Goal: Information Seeking & Learning: Learn about a topic

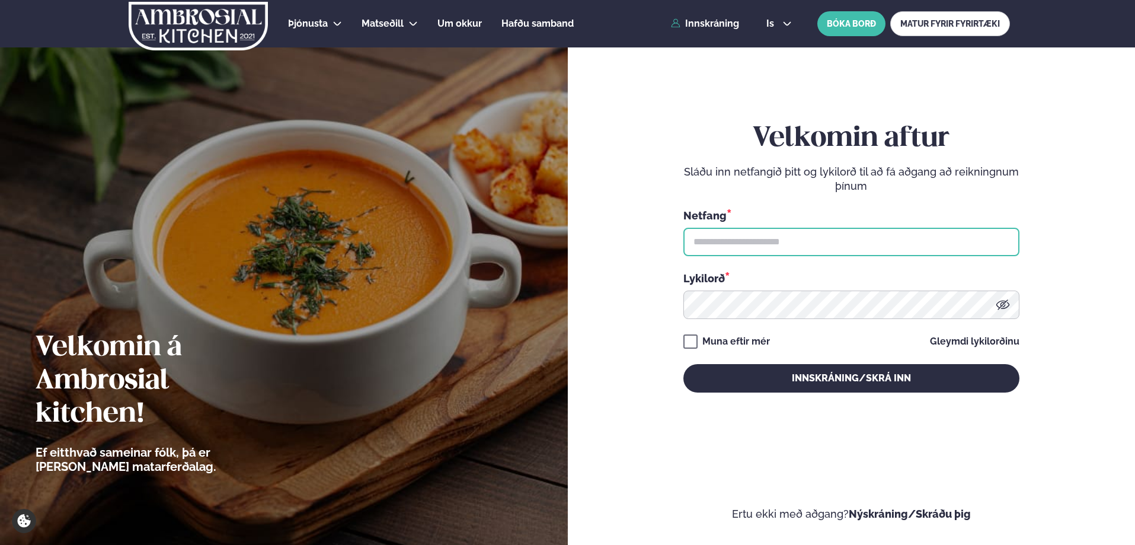
click at [791, 248] on input "text" at bounding box center [851, 242] width 336 height 28
type input "**********"
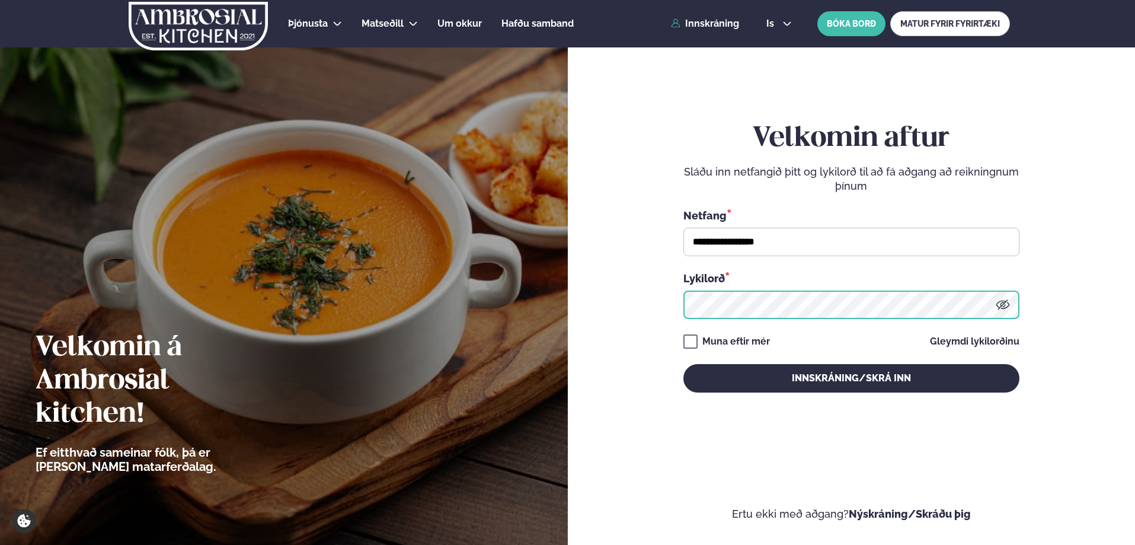
click at [683, 364] on button "Innskráning/Skrá inn" at bounding box center [851, 378] width 336 height 28
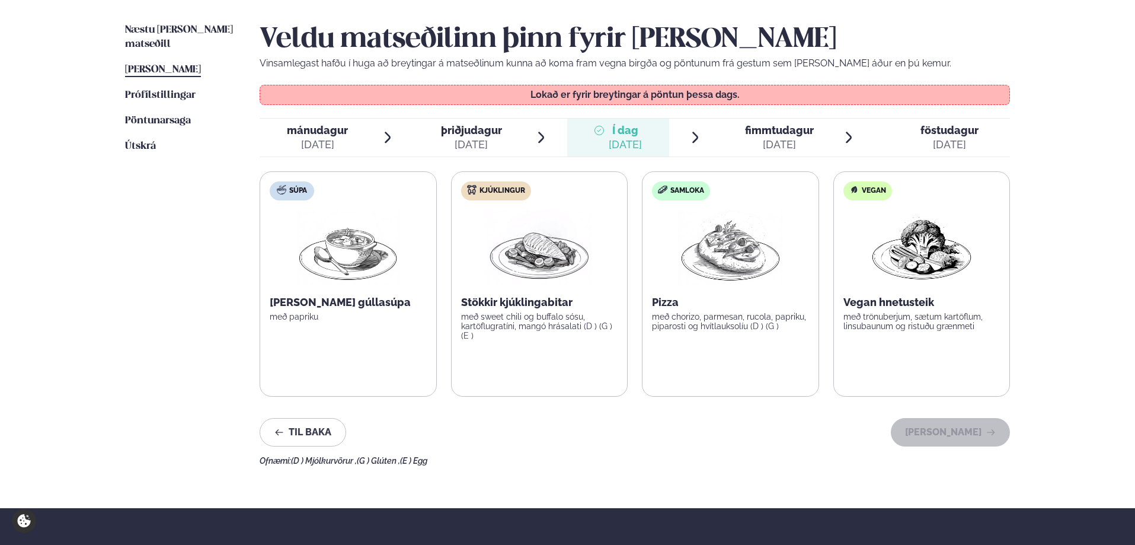
scroll to position [296, 0]
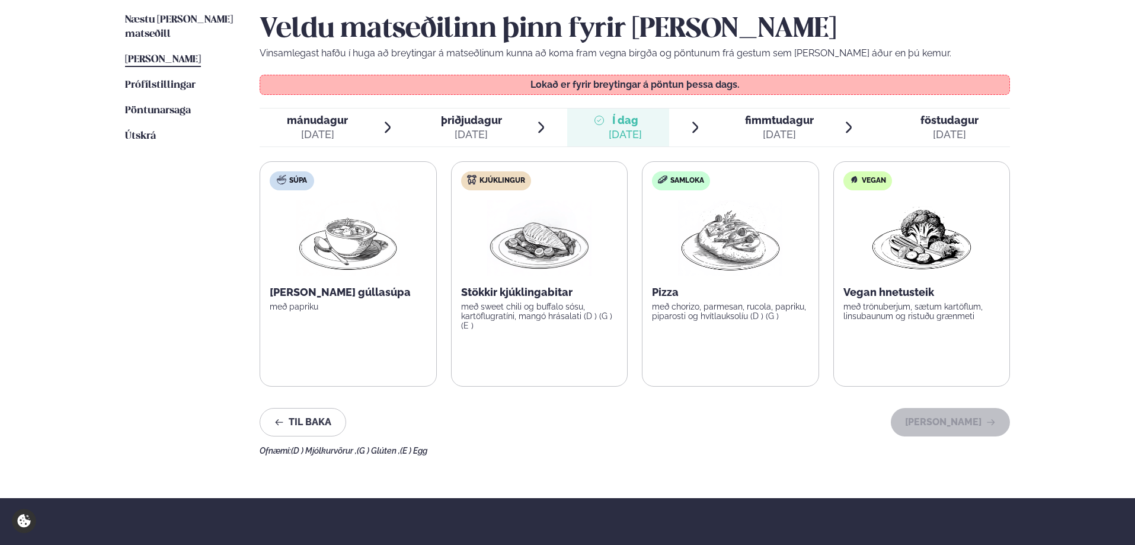
click at [790, 128] on div "[DATE]" at bounding box center [779, 134] width 69 height 14
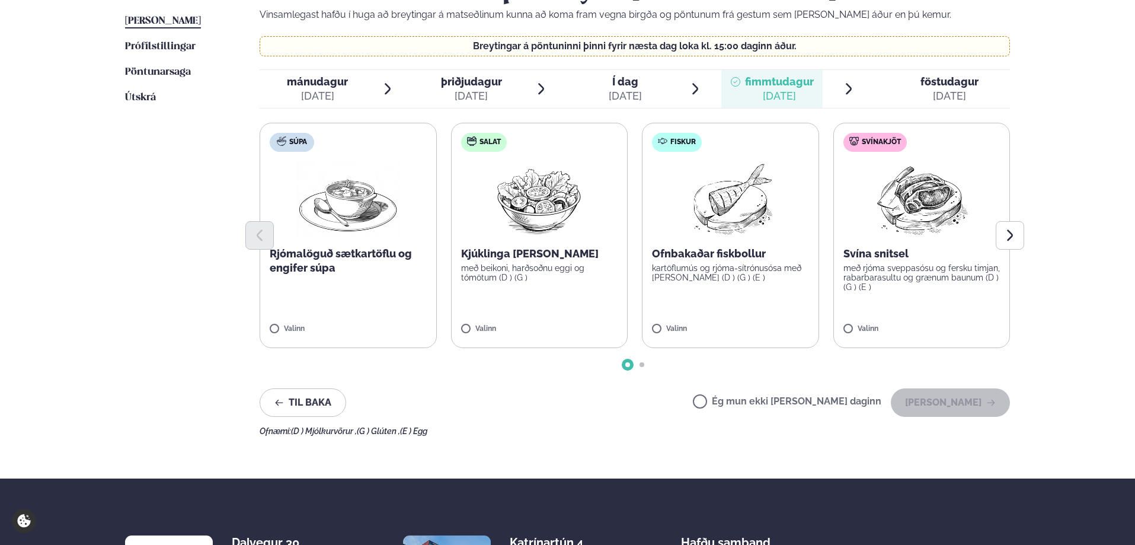
scroll to position [356, 0]
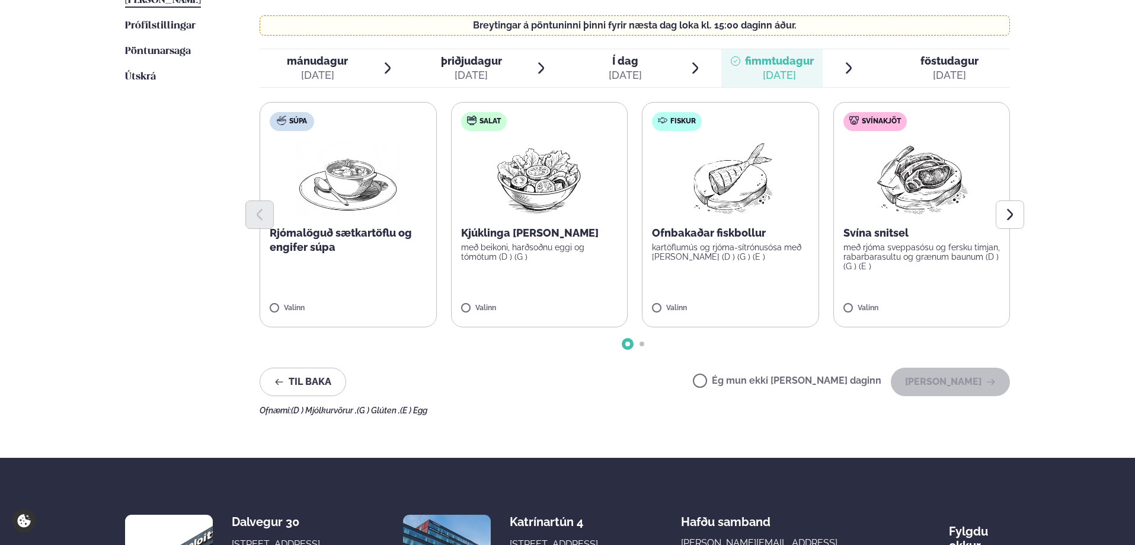
click at [956, 65] on span "föstudagur" at bounding box center [949, 61] width 58 height 12
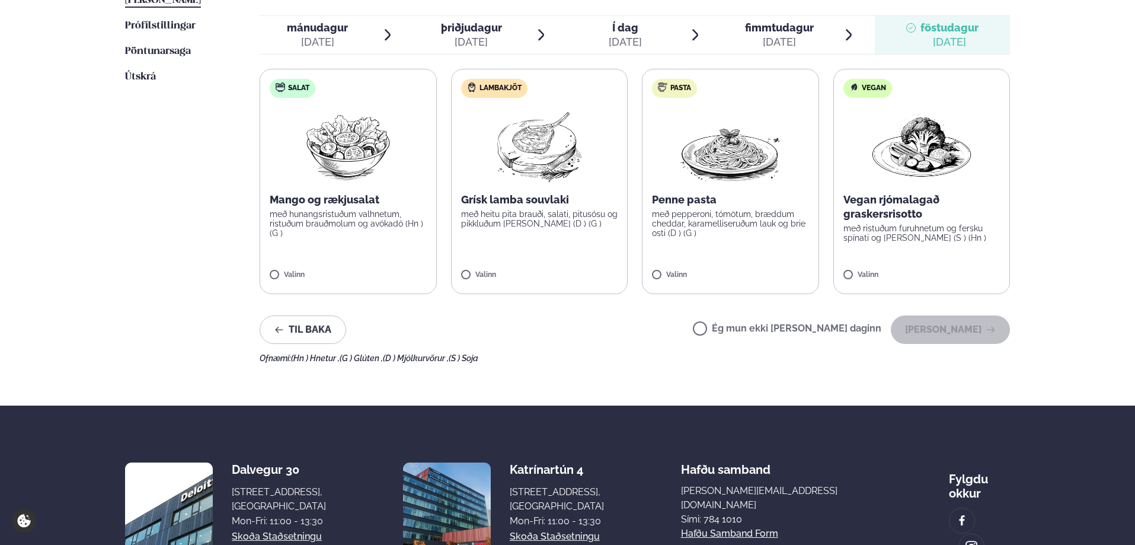
scroll to position [296, 0]
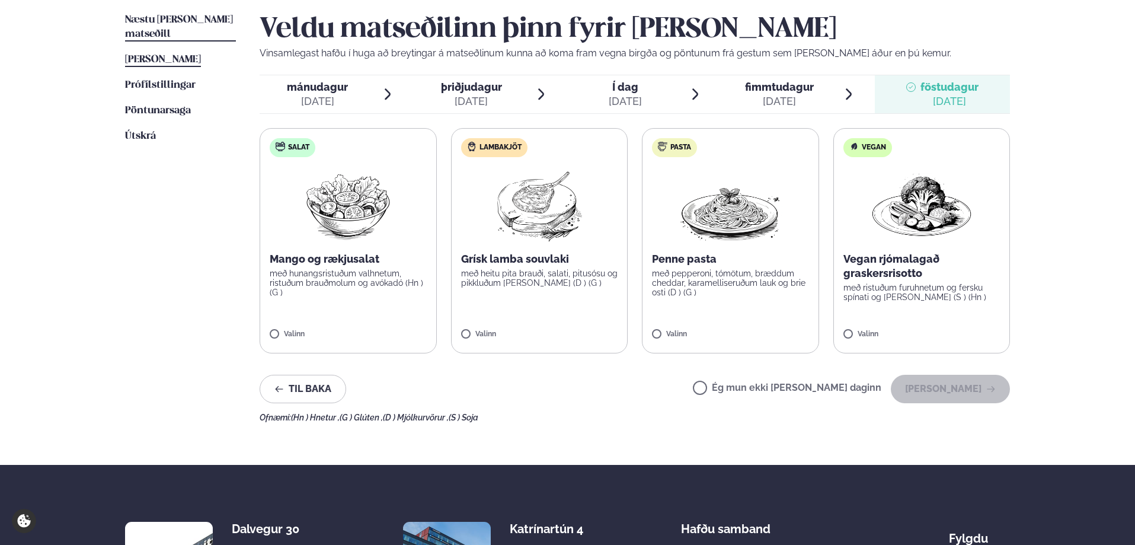
click at [171, 20] on span "Næstu [PERSON_NAME] matseðill" at bounding box center [179, 27] width 108 height 24
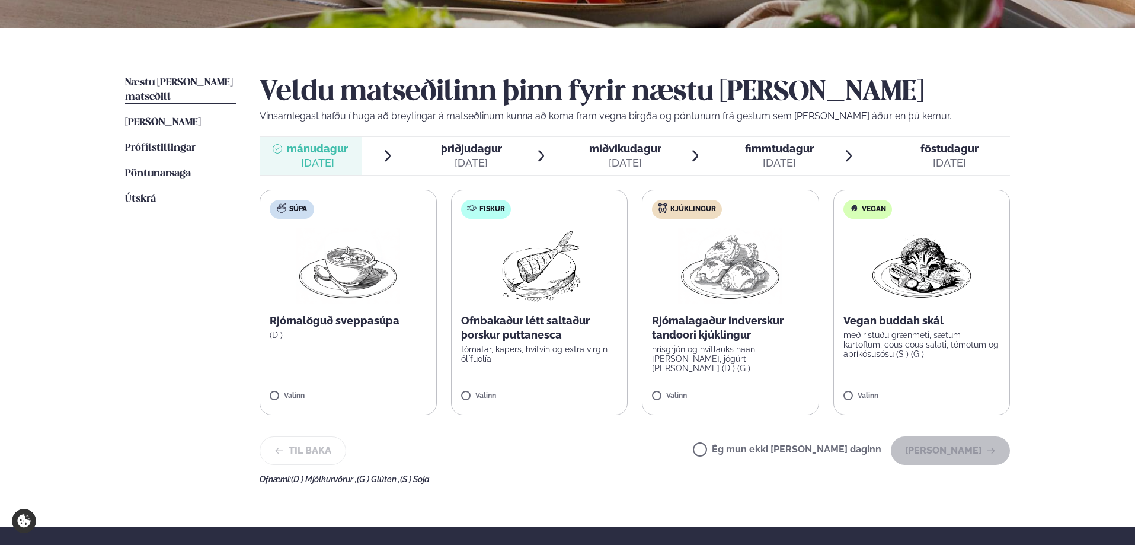
scroll to position [237, 0]
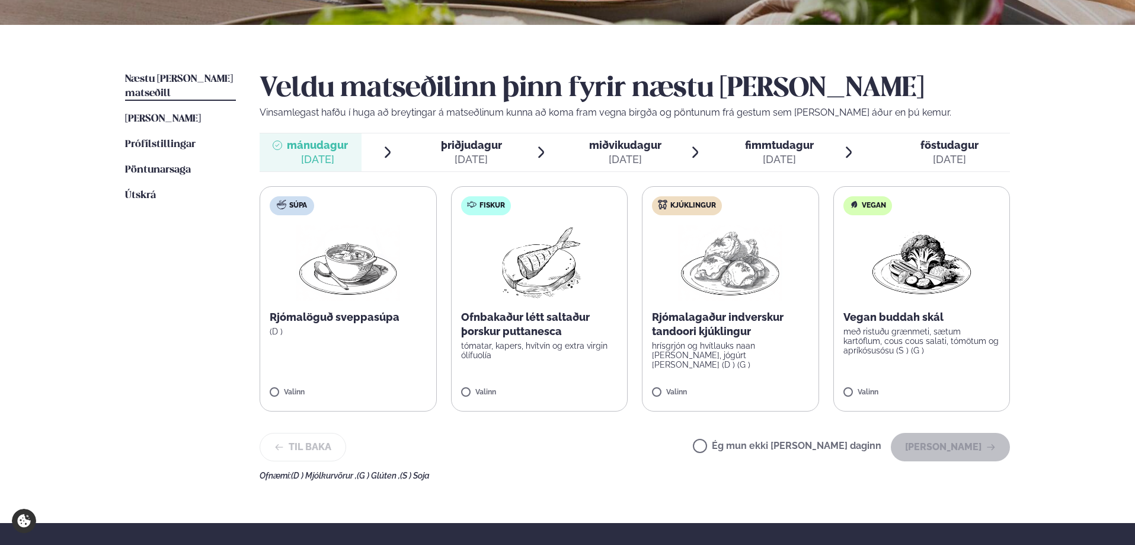
click at [471, 145] on span "þriðjudagur" at bounding box center [471, 145] width 61 height 12
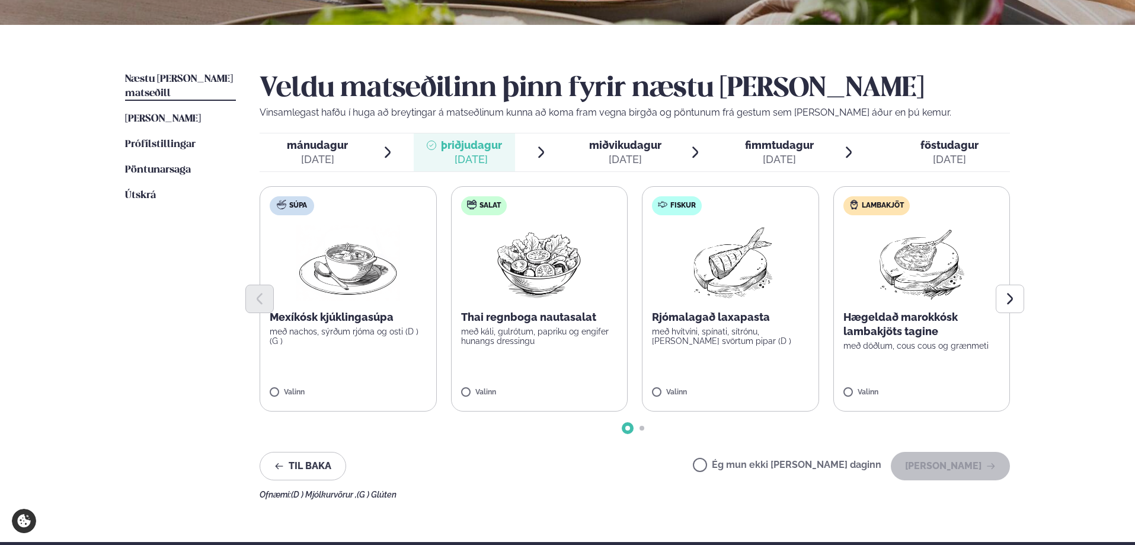
click at [613, 151] on span "miðvikudagur" at bounding box center [625, 145] width 72 height 12
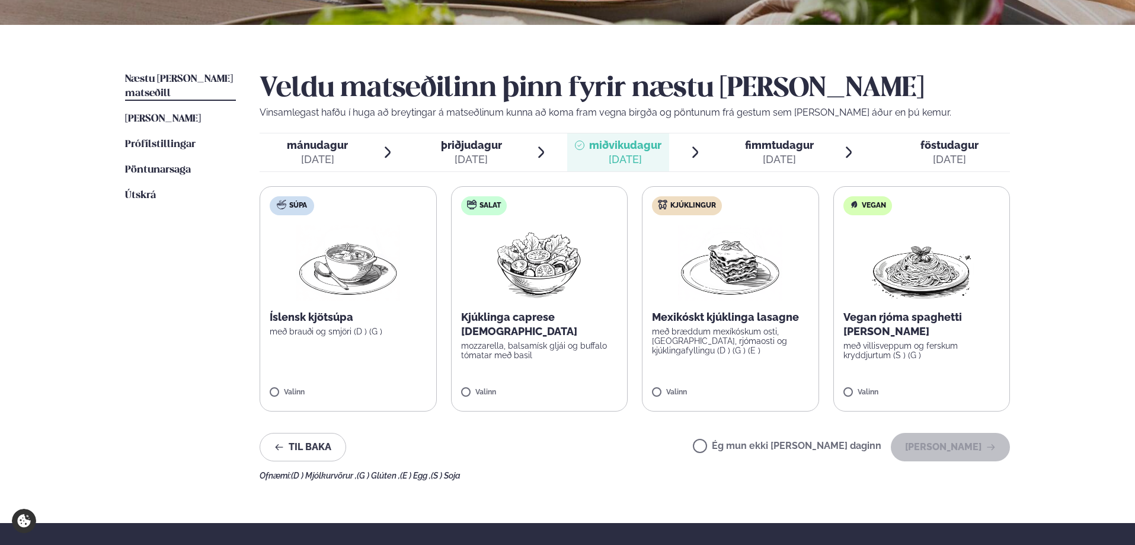
click at [772, 145] on span "fimmtudagur" at bounding box center [779, 145] width 69 height 12
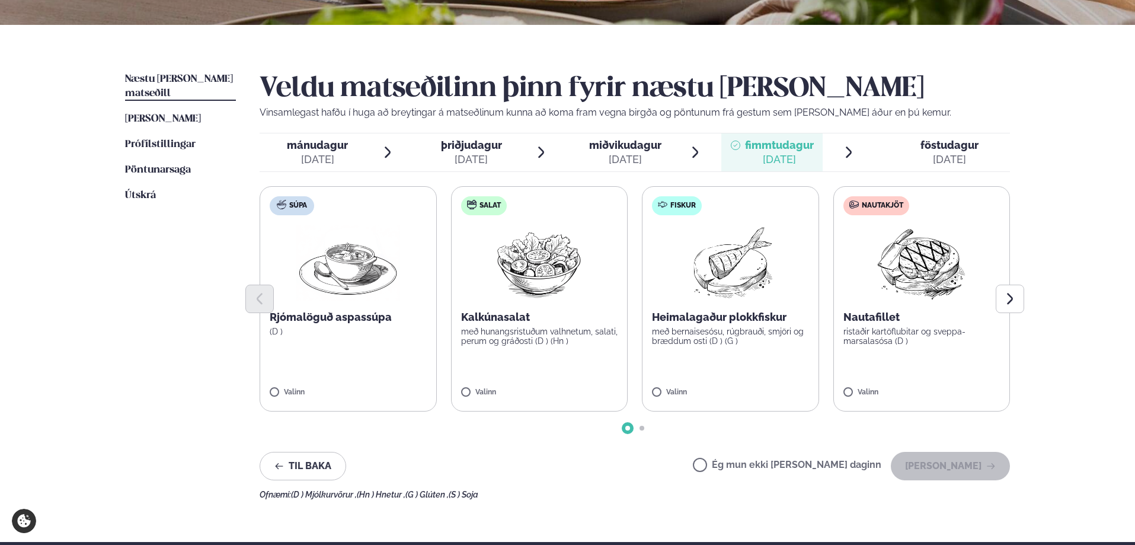
click at [772, 145] on span "fimmtudagur" at bounding box center [779, 145] width 69 height 12
drag, startPoint x: 965, startPoint y: 145, endPoint x: 959, endPoint y: 145, distance: 6.5
click at [963, 145] on span "föstudagur" at bounding box center [949, 145] width 58 height 12
